Goal: Complete application form

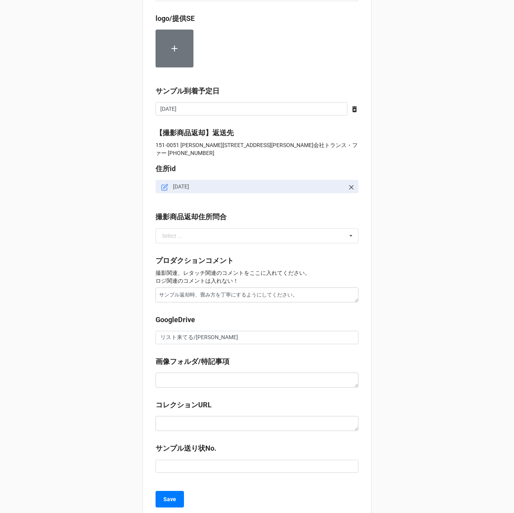
scroll to position [607, 0]
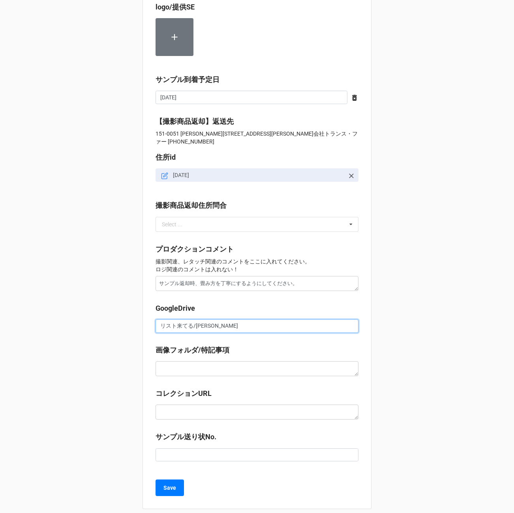
drag, startPoint x: 190, startPoint y: 326, endPoint x: 127, endPoint y: 323, distance: 62.4
paste input "https://docs.google.com/spreadsheets/d/153WPogKstNXKOVBhWEpJm_Vw9Mwc3ut6/edit?g…"
type textarea "x"
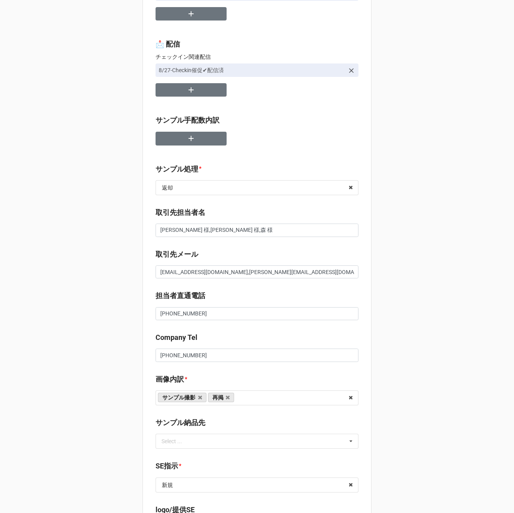
scroll to position [0, 0]
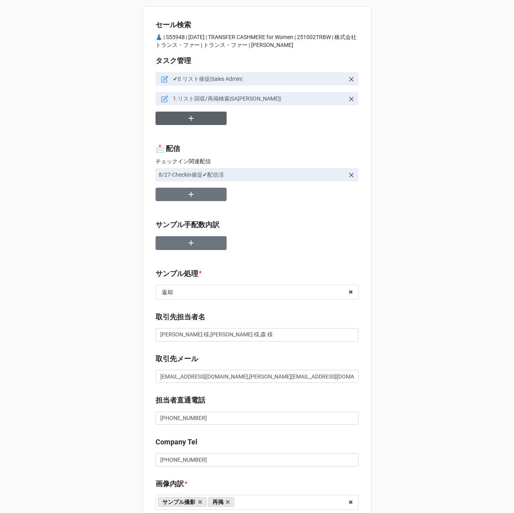
type input "[URL][DOMAIN_NAME][PERSON_NAME]"
click at [181, 121] on button "button" at bounding box center [190, 119] width 71 height 14
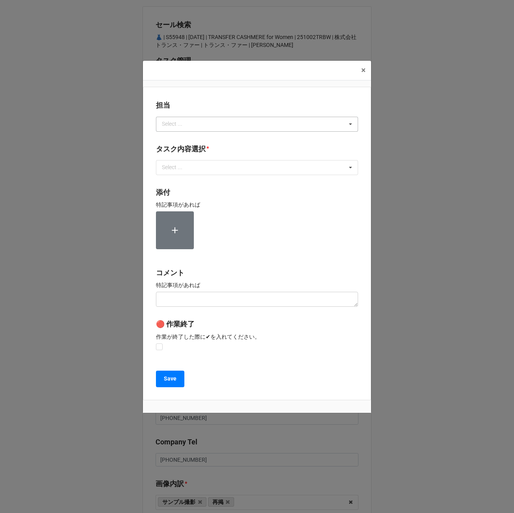
click at [190, 127] on div "Select ..." at bounding box center [177, 124] width 34 height 9
type input "[PERSON_NAME]"
click at [182, 137] on div "[PERSON_NAME]" at bounding box center [256, 138] width 201 height 15
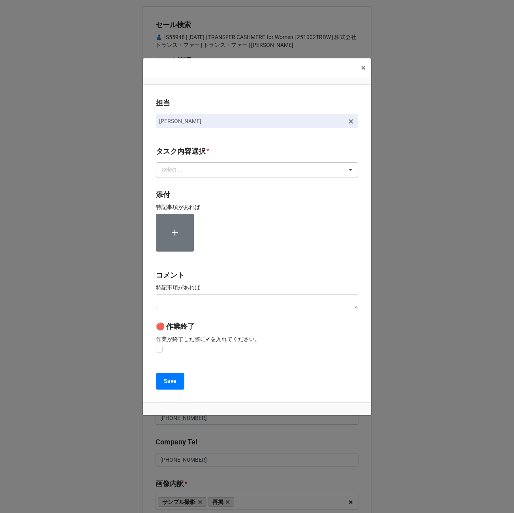
click at [176, 172] on div "Select ..." at bounding box center [177, 169] width 34 height 9
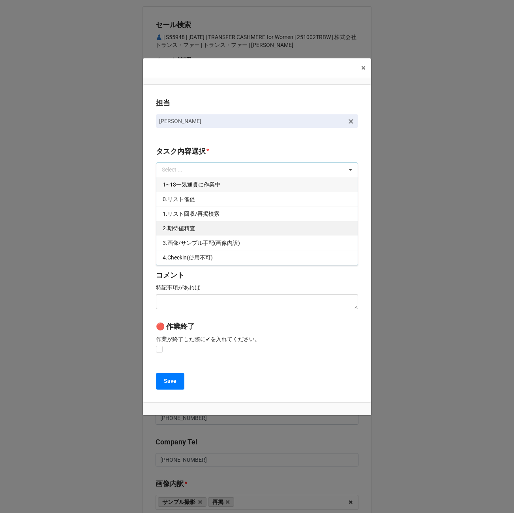
click at [178, 228] on span "2.期待値精査" at bounding box center [178, 228] width 32 height 6
click at [160, 280] on label "コメント" at bounding box center [170, 275] width 28 height 11
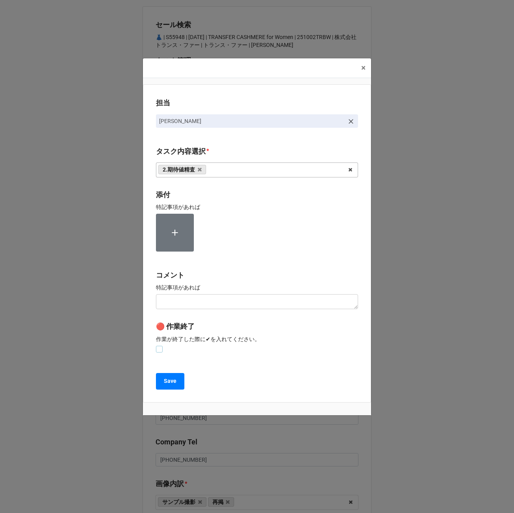
click at [160, 346] on label at bounding box center [159, 346] width 7 height 0
checkbox input "true"
click at [170, 387] on button "Save" at bounding box center [170, 381] width 28 height 17
type textarea "x"
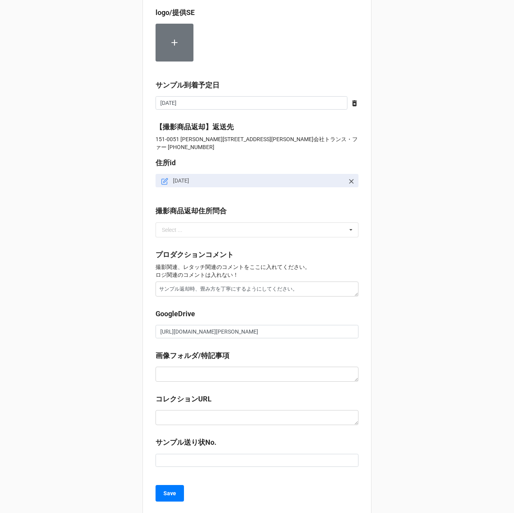
scroll to position [636, 0]
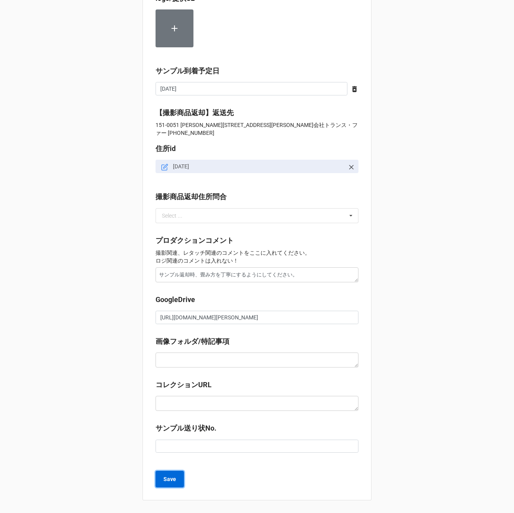
click at [170, 482] on b "Save" at bounding box center [169, 479] width 13 height 8
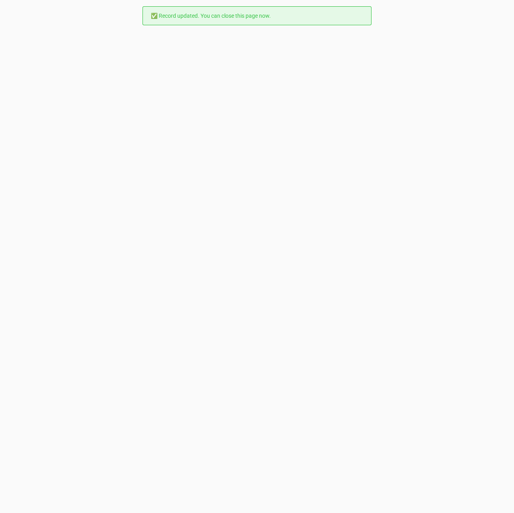
scroll to position [0, 0]
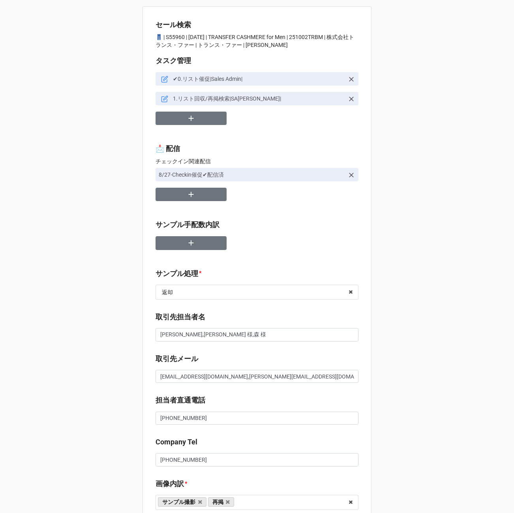
type textarea "x"
click at [168, 37] on p "👖 | S55960 | 10/02 (木) | TRANSFER CASHMERE for Men | 251002TRBM | 株式会社トランス・ファー …" at bounding box center [256, 41] width 203 height 16
click at [189, 118] on icon "button" at bounding box center [191, 118] width 9 height 9
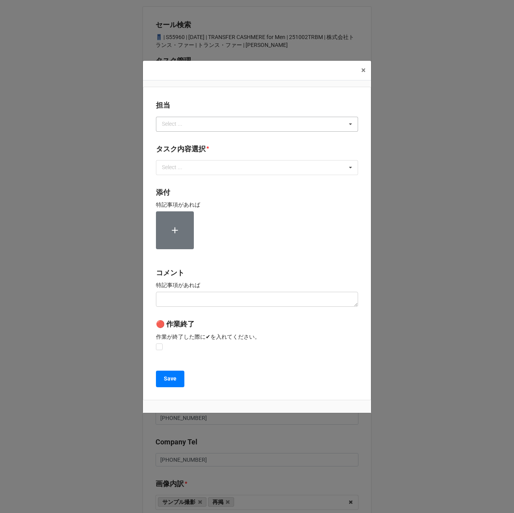
click at [189, 122] on div "Select ..." at bounding box center [177, 124] width 34 height 9
type input "か"
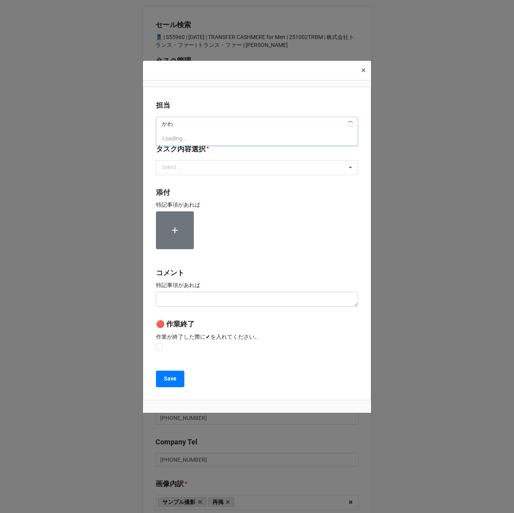
type input "か"
type input "[PERSON_NAME]"
click at [179, 138] on div "[PERSON_NAME]" at bounding box center [256, 138] width 201 height 15
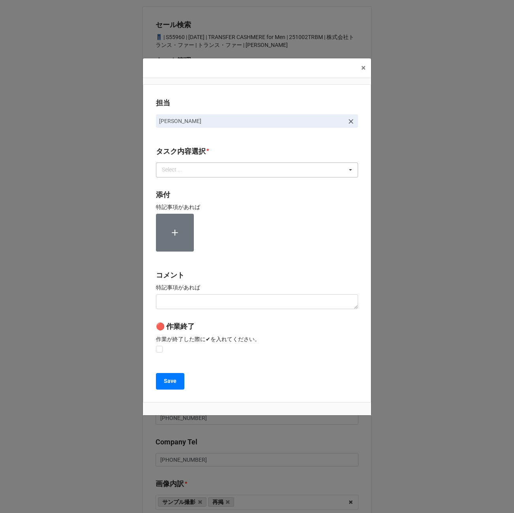
click at [179, 169] on div "Select ..." at bounding box center [177, 169] width 34 height 9
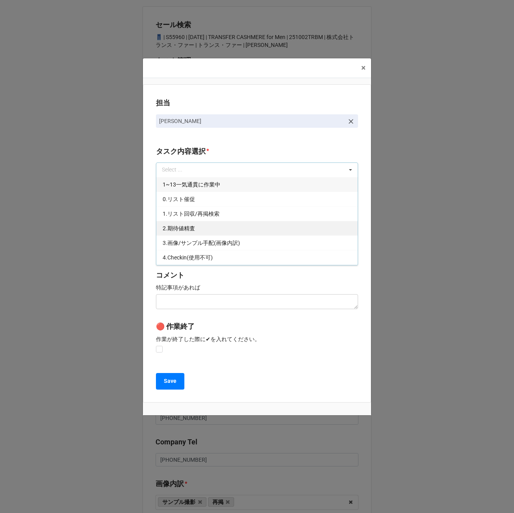
click at [186, 231] on span "2.期待値精査" at bounding box center [178, 228] width 32 height 6
click at [152, 223] on div "担当 川島 タスク内容選択 * 2.期待値精査 1~13一気通貫に作業中 0.リスト催促 1.リスト回収/再掲検索 3.画像/サンプル手配(画像内訳) 4.C…" at bounding box center [257, 243] width 228 height 318
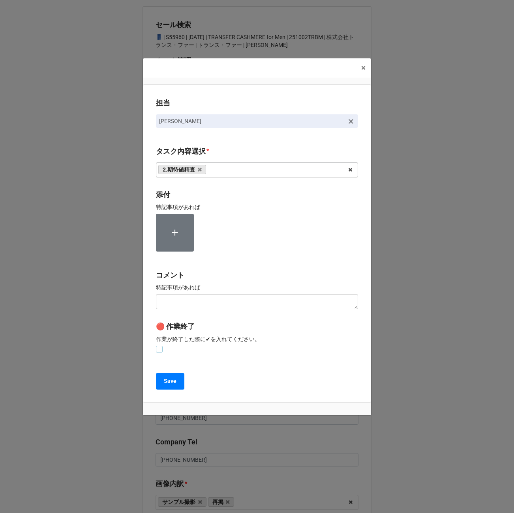
click at [158, 346] on label at bounding box center [159, 346] width 7 height 0
checkbox input "true"
click at [169, 379] on b "Save" at bounding box center [170, 381] width 13 height 8
type textarea "x"
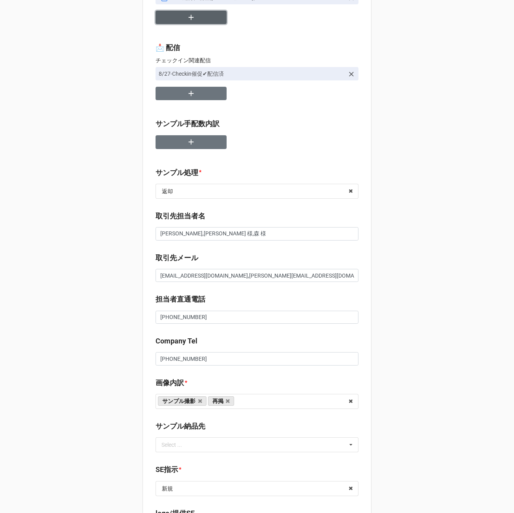
scroll to position [39, 0]
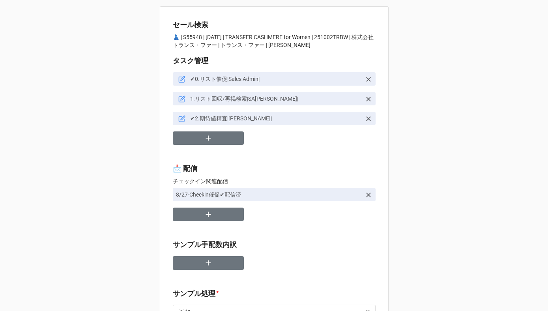
type textarea "x"
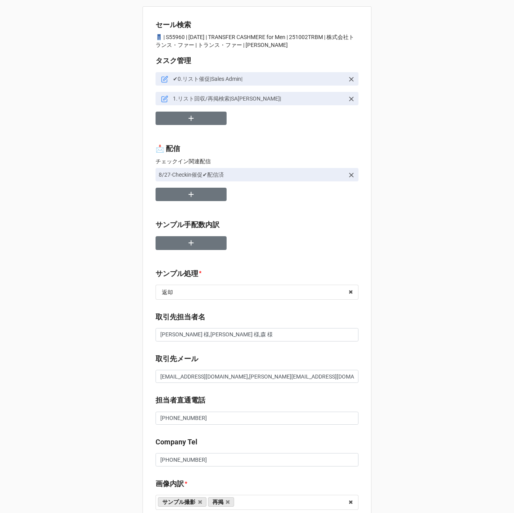
type textarea "x"
click at [170, 120] on button "button" at bounding box center [190, 119] width 71 height 14
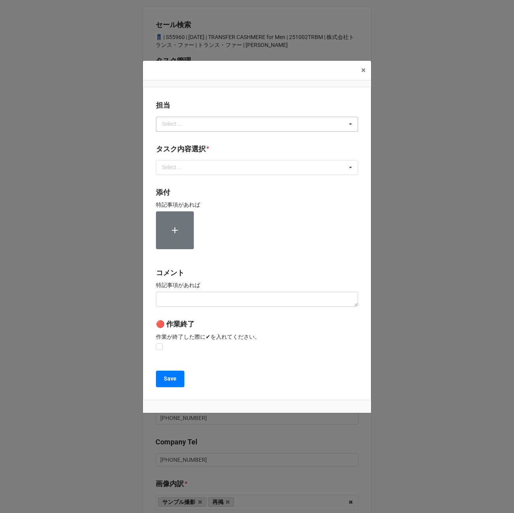
click at [197, 124] on div "Select ... No results found." at bounding box center [257, 124] width 202 height 15
type input "川島"
click at [192, 142] on div "川島" at bounding box center [256, 138] width 201 height 15
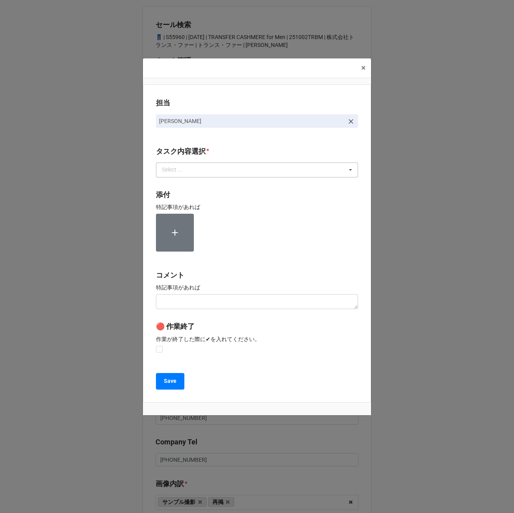
click at [189, 173] on div "Select ..." at bounding box center [177, 169] width 34 height 9
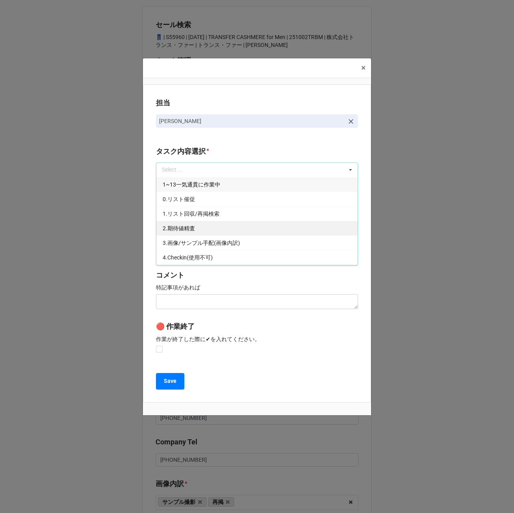
click at [188, 226] on span "2.期待値精査" at bounding box center [178, 228] width 32 height 6
drag, startPoint x: 226, startPoint y: 140, endPoint x: 207, endPoint y: 177, distance: 40.7
click at [226, 141] on div "担当 川島 タスク内容選択 * 2.期待値精査 1~13一気通貫に作業中 0.リスト催促 1.リスト回収/再掲検索 3.画像/サンプル手配(画像内訳) 4.C…" at bounding box center [257, 243] width 228 height 318
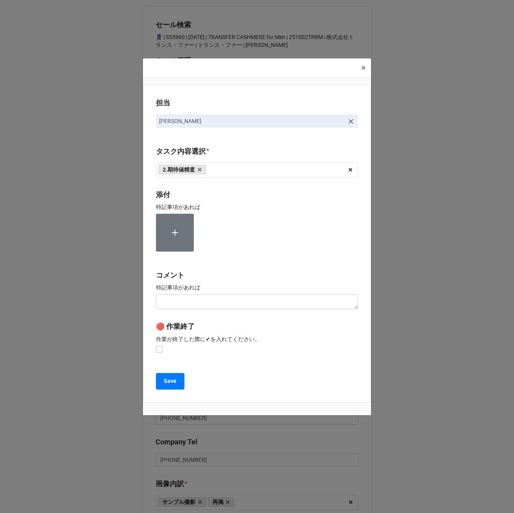
click at [160, 346] on label at bounding box center [159, 346] width 7 height 0
checkbox input "true"
click at [161, 381] on button "Save" at bounding box center [170, 381] width 28 height 17
type textarea "x"
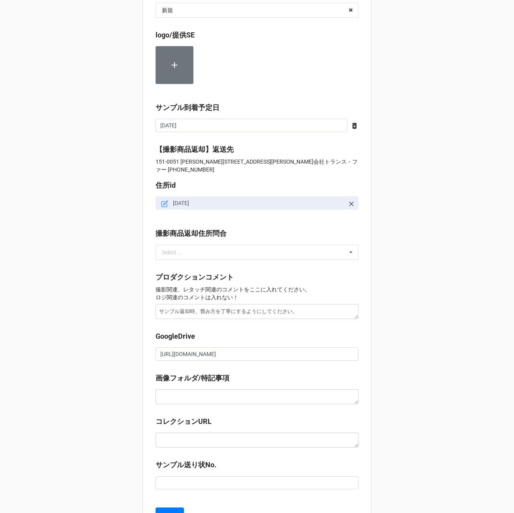
scroll to position [636, 0]
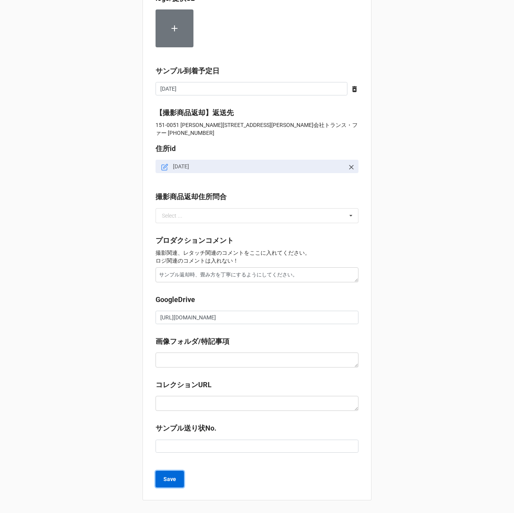
click at [170, 478] on b "Save" at bounding box center [169, 479] width 13 height 8
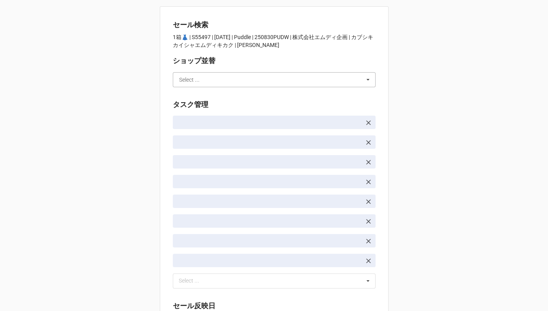
click at [208, 83] on input "text" at bounding box center [275, 80] width 202 height 14
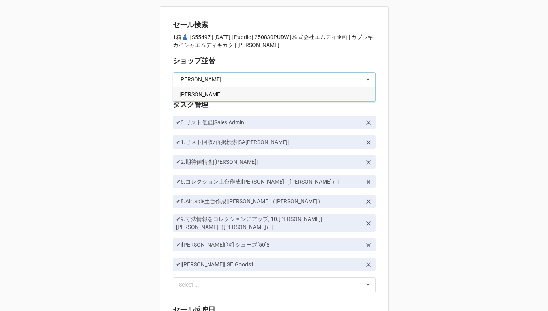
type input "川"
type input "[PERSON_NAME]"
click at [207, 92] on div "[PERSON_NAME]" at bounding box center [274, 94] width 202 height 15
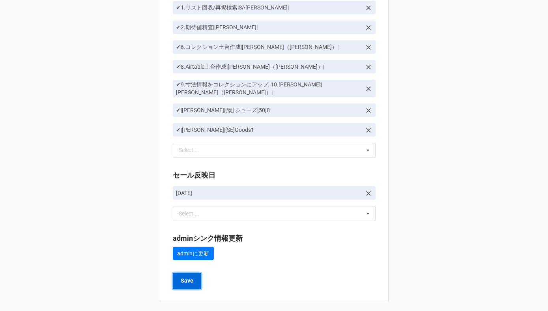
click at [188, 277] on b "Save" at bounding box center [187, 280] width 13 height 8
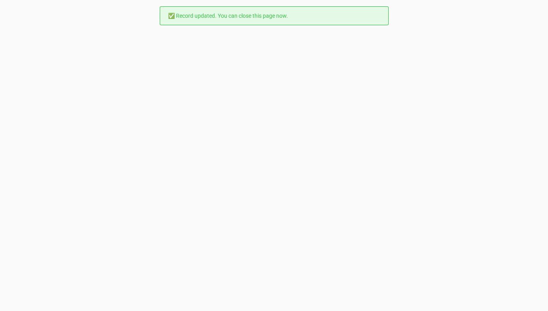
scroll to position [0, 0]
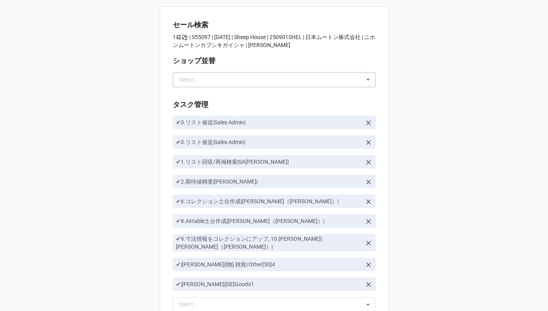
click at [187, 82] on div "Select ..." at bounding box center [189, 80] width 21 height 6
type input "[PERSON_NAME]"
click at [185, 94] on span "[PERSON_NAME]" at bounding box center [200, 94] width 42 height 6
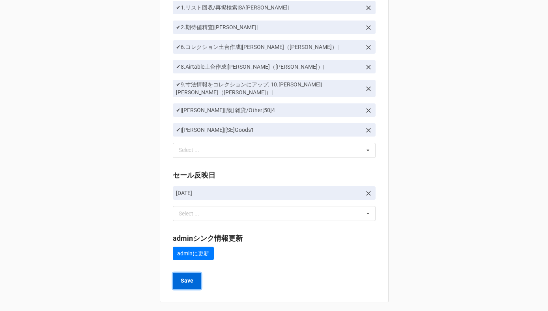
click at [183, 276] on b "Save" at bounding box center [187, 280] width 13 height 8
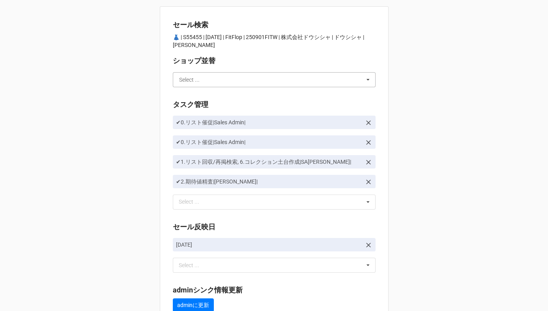
click at [211, 78] on input "text" at bounding box center [275, 80] width 202 height 14
type input "[PERSON_NAME]"
drag, startPoint x: 206, startPoint y: 92, endPoint x: 199, endPoint y: 94, distance: 7.5
click at [206, 92] on div "[PERSON_NAME]" at bounding box center [274, 94] width 202 height 15
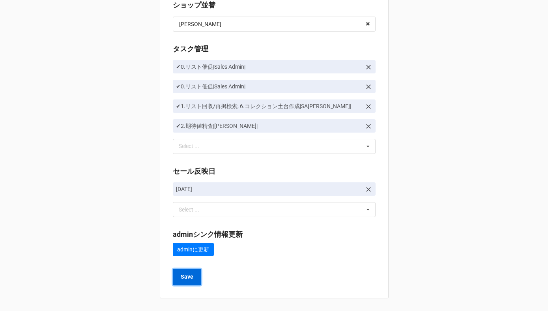
click at [189, 279] on b "Save" at bounding box center [187, 277] width 13 height 8
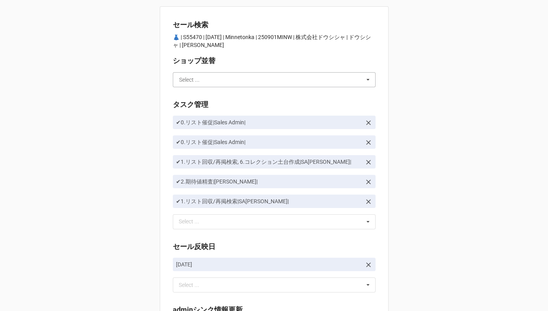
click at [225, 84] on input "text" at bounding box center [275, 80] width 202 height 14
type input "[PERSON_NAME]"
click at [218, 97] on div "[PERSON_NAME]" at bounding box center [274, 94] width 202 height 15
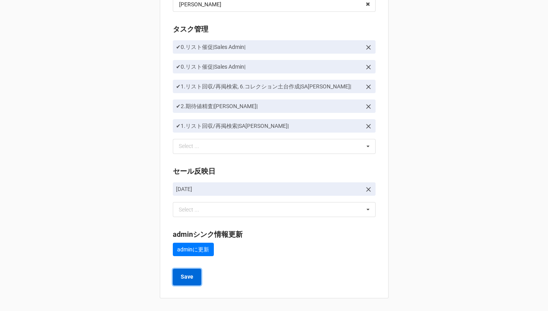
click at [189, 280] on b "Save" at bounding box center [187, 277] width 13 height 8
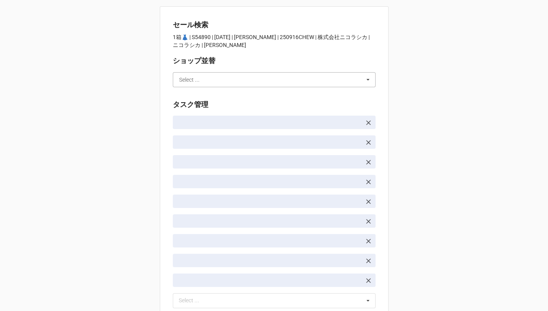
click at [198, 82] on input "text" at bounding box center [275, 80] width 202 height 14
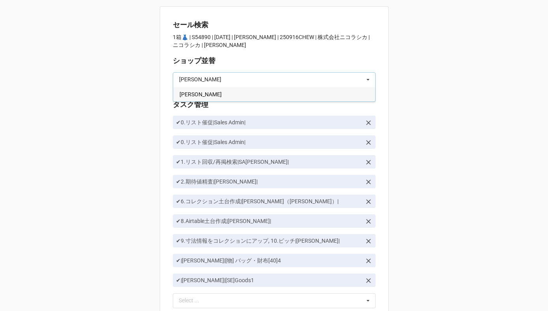
type input "[PERSON_NAME]"
click at [200, 90] on div "[PERSON_NAME]" at bounding box center [274, 94] width 202 height 15
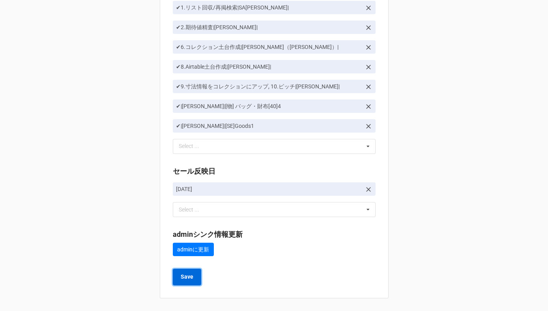
click at [186, 283] on button "Save" at bounding box center [187, 277] width 28 height 17
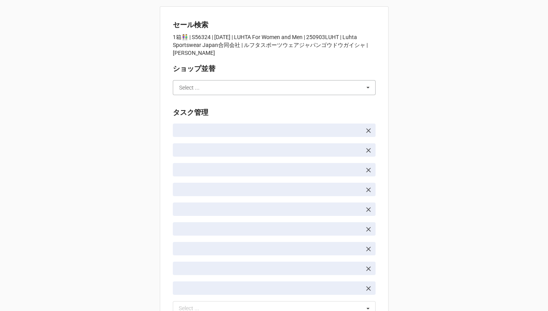
click at [220, 87] on input "text" at bounding box center [275, 87] width 202 height 14
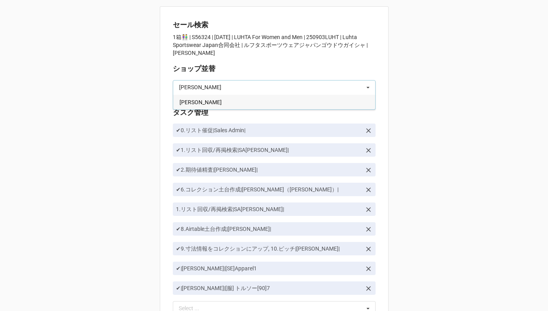
type input "[PERSON_NAME]"
click at [212, 99] on div "[PERSON_NAME]" at bounding box center [274, 102] width 202 height 15
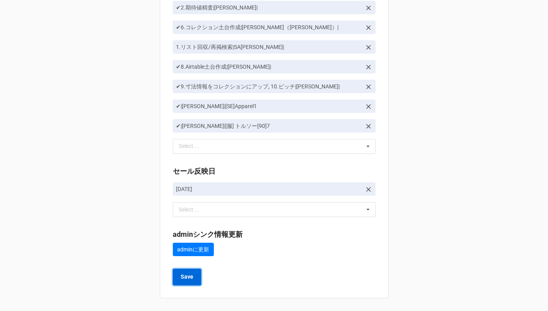
click at [183, 282] on button "Save" at bounding box center [187, 277] width 28 height 17
